Goal: Information Seeking & Learning: Learn about a topic

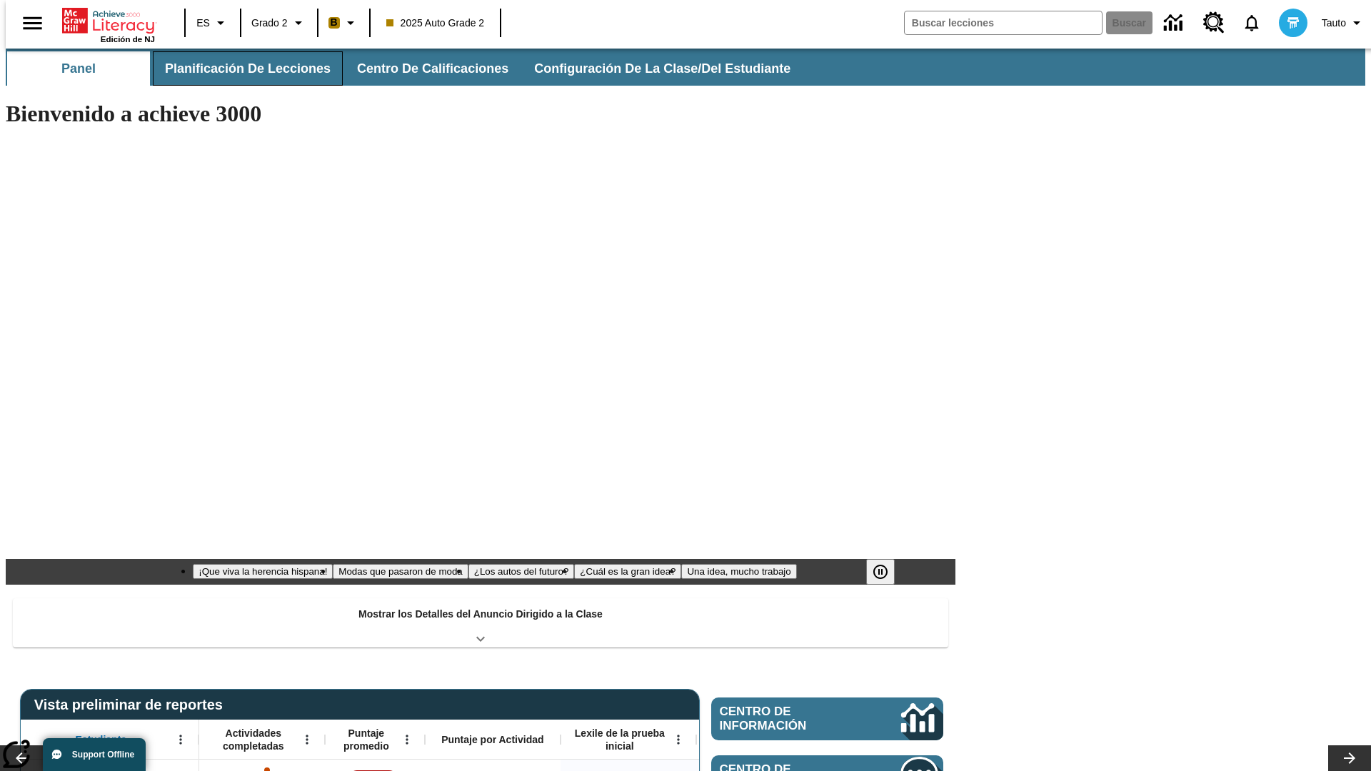
click at [239, 69] on button "Planificación de lecciones" at bounding box center [248, 68] width 190 height 34
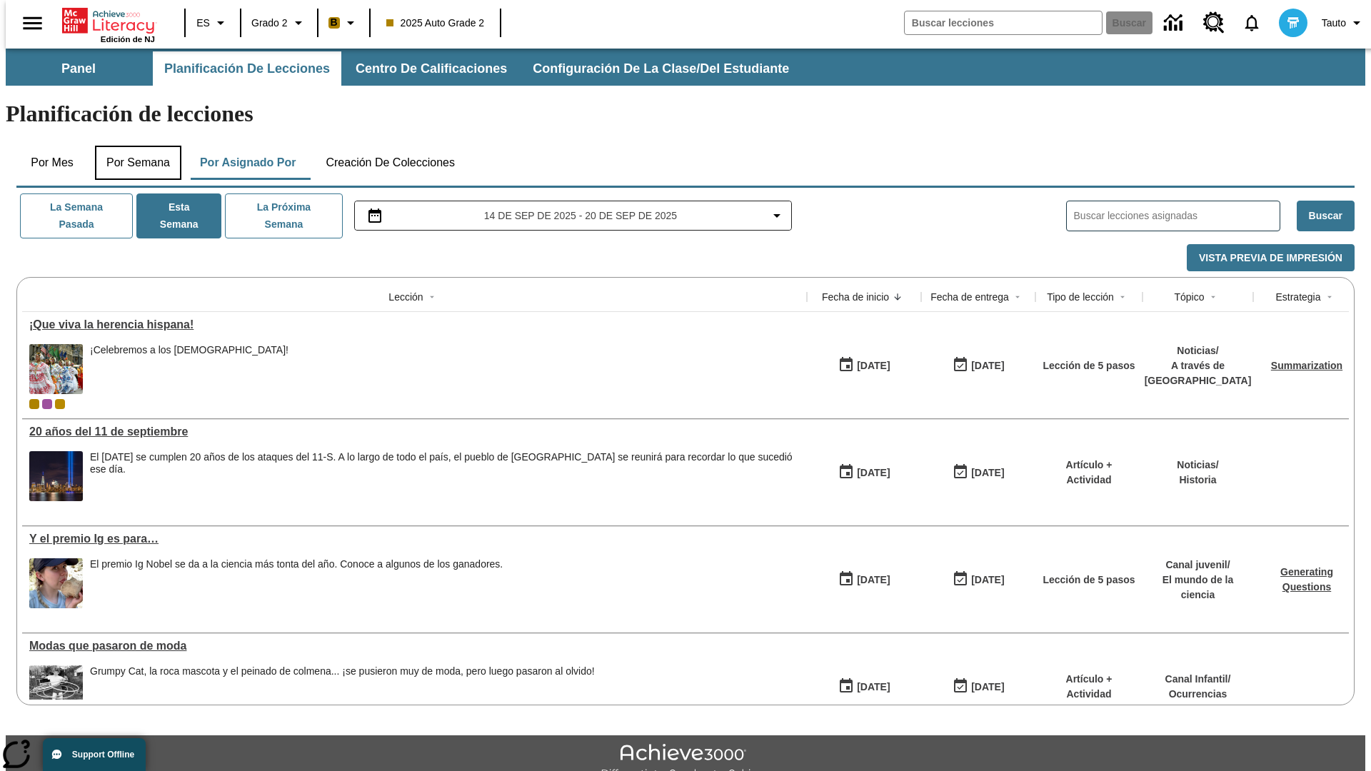
click at [134, 146] on button "Por semana" at bounding box center [138, 163] width 86 height 34
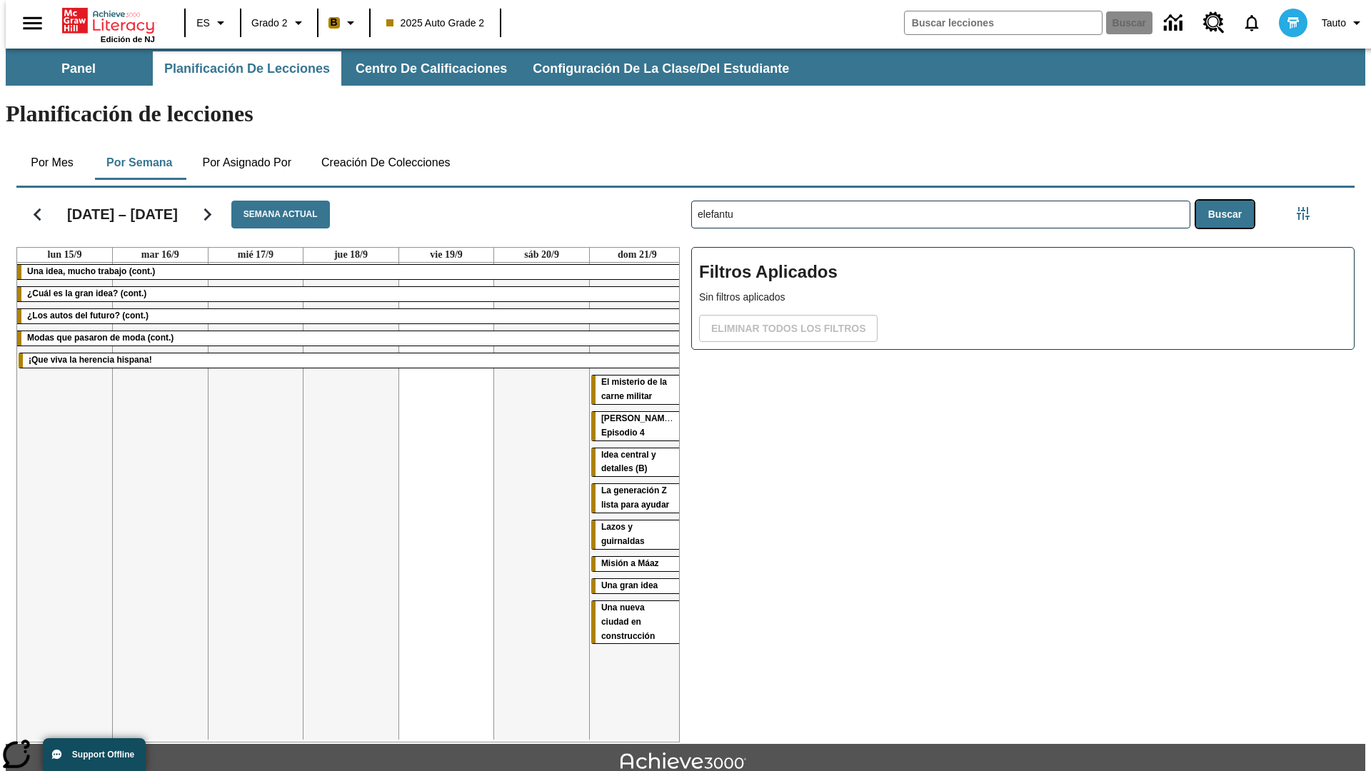
click at [1228, 201] on button "Buscar" at bounding box center [1225, 215] width 58 height 28
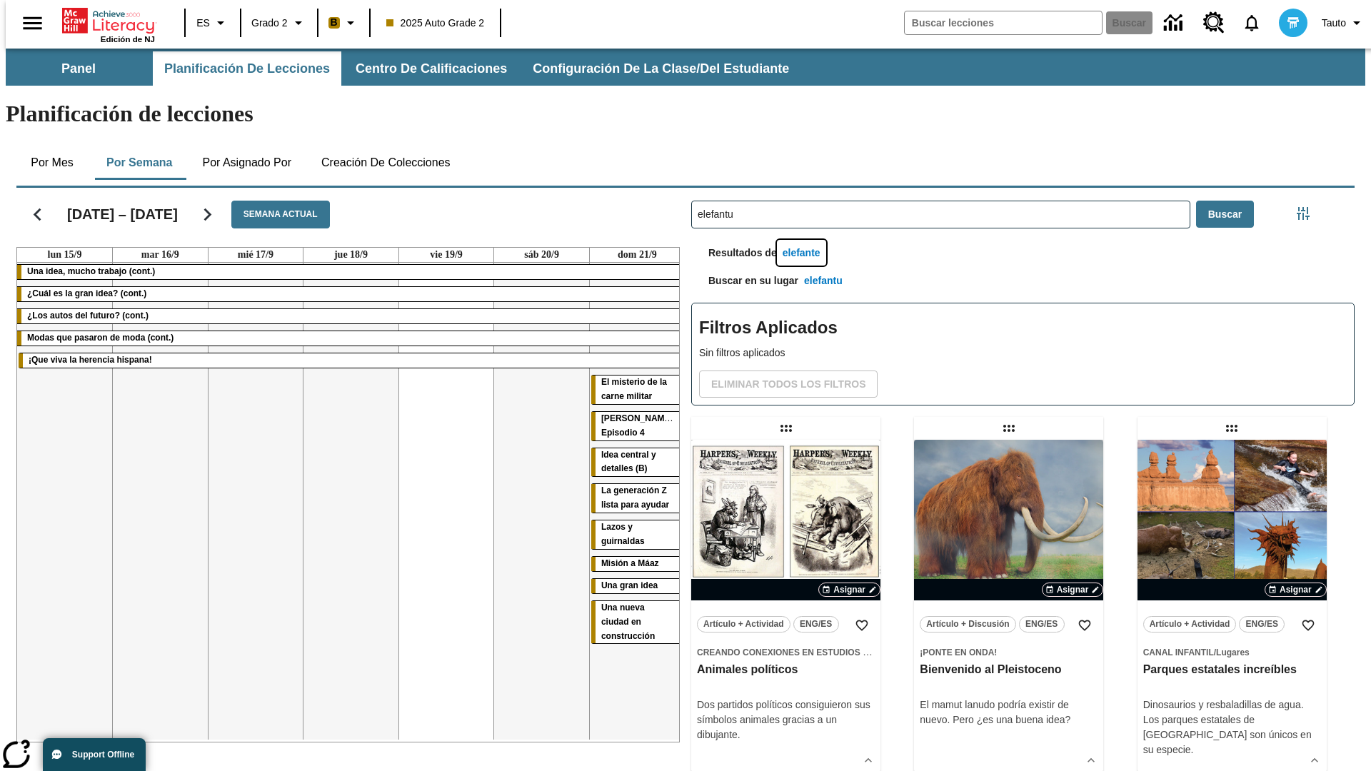
click at [803, 240] on button "elefante" at bounding box center [801, 253] width 49 height 26
type input "elefante"
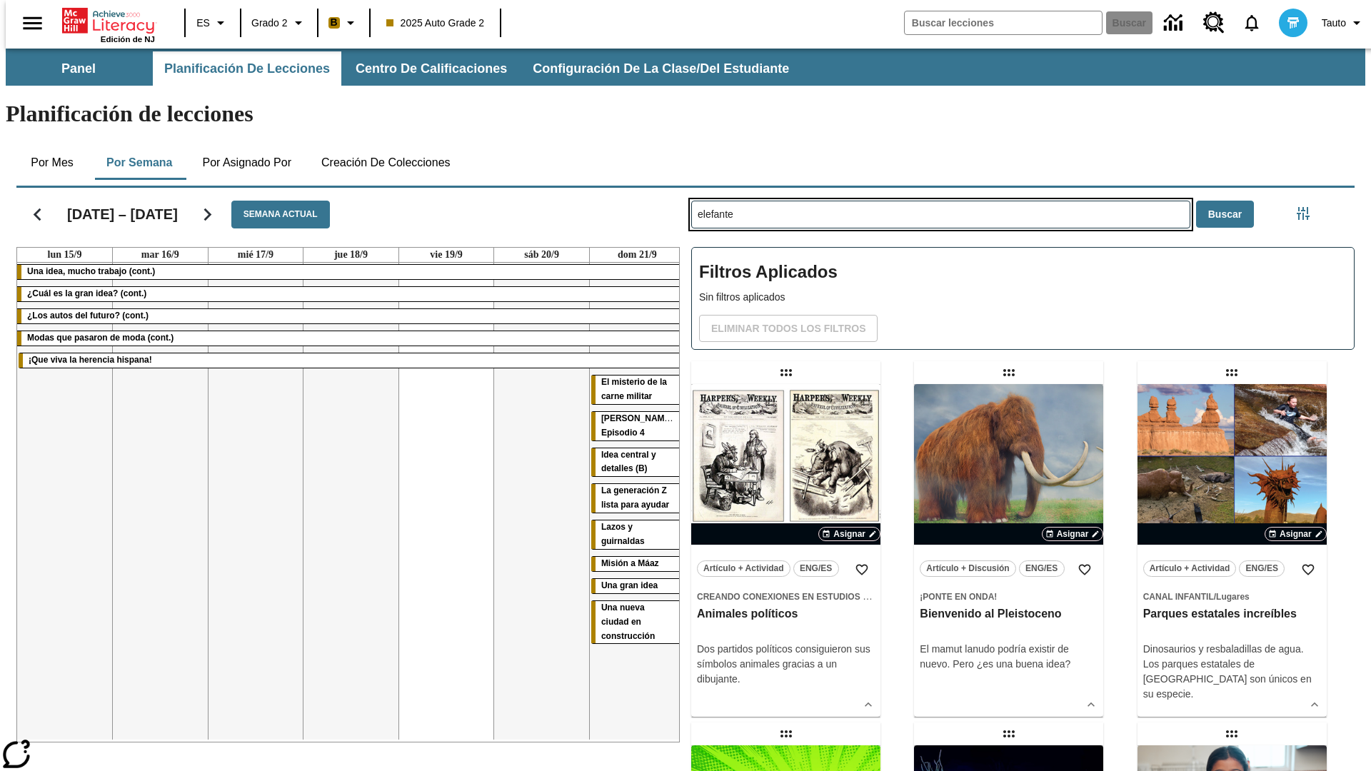
type input "elefantu"
